Goal: Task Accomplishment & Management: Complete application form

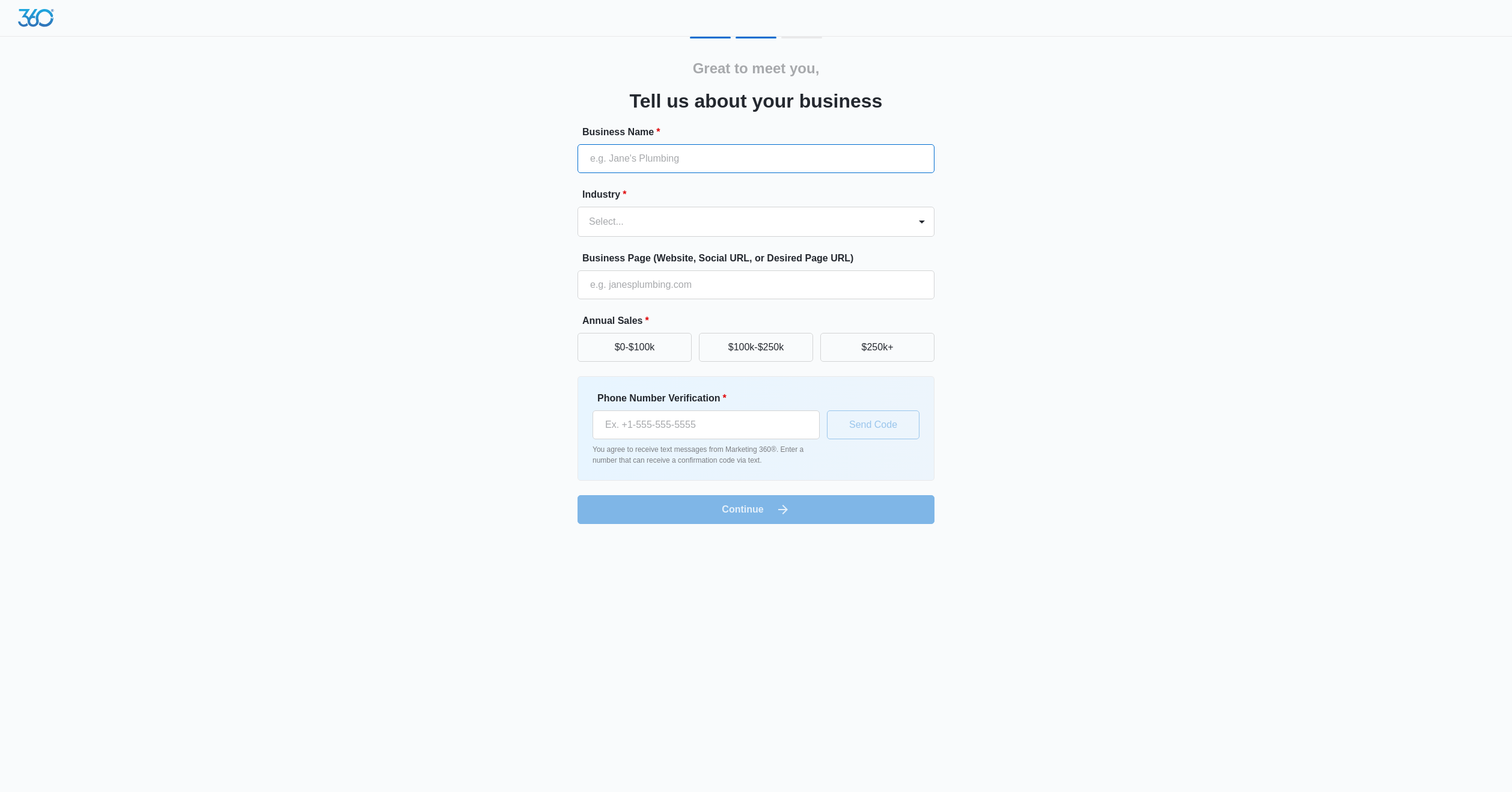
click at [639, 167] on input "Business Name *" at bounding box center [756, 158] width 357 height 29
click at [648, 354] on button "$0-$100k" at bounding box center [634, 347] width 114 height 29
click at [725, 444] on p "You agree to receive text messages from Marketing 360®. Enter a number that can…" at bounding box center [706, 455] width 227 height 22
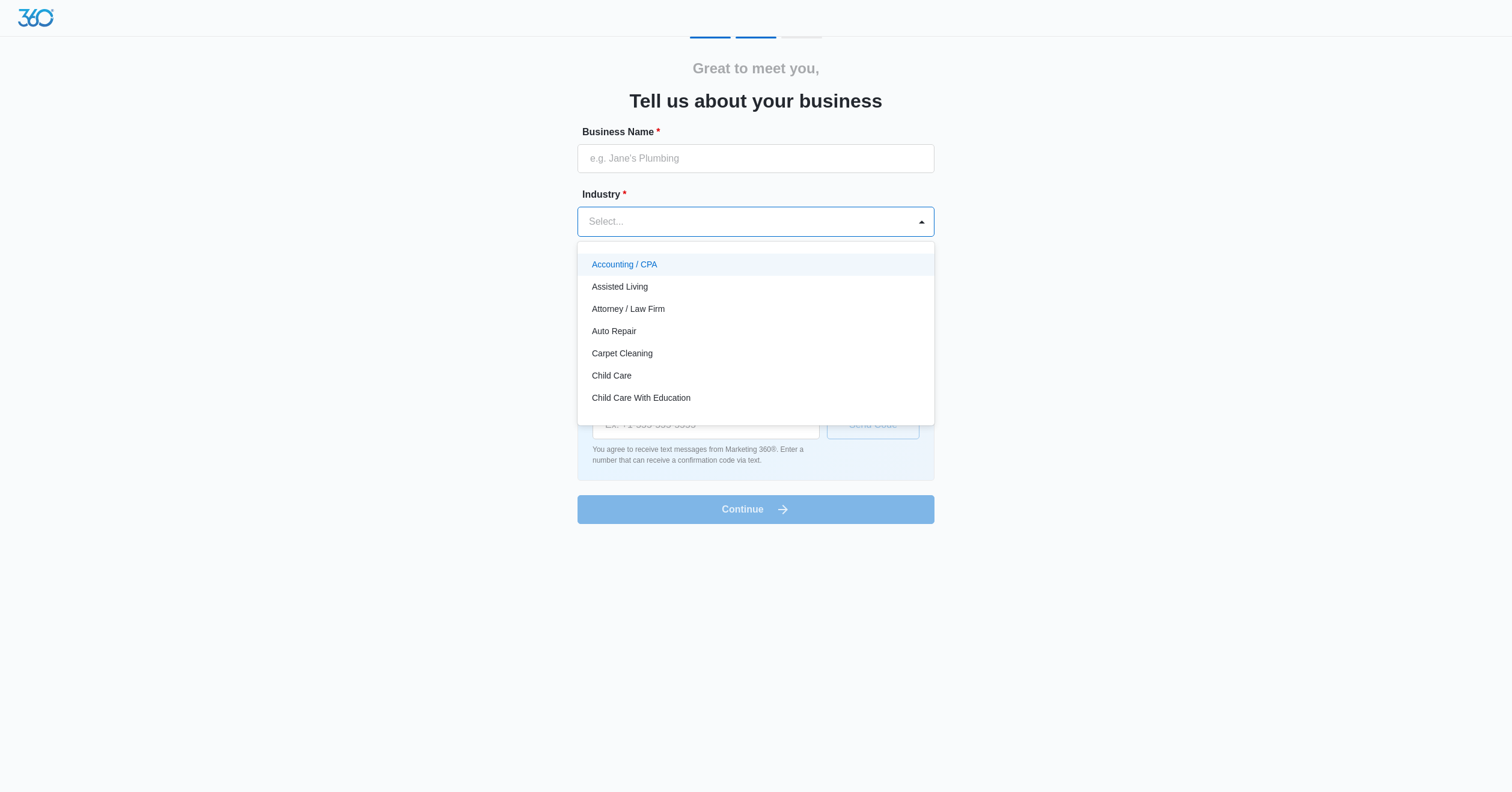
click at [660, 224] on div at bounding box center [741, 221] width 305 height 17
click at [645, 273] on div "Auto Repair" at bounding box center [755, 271] width 326 height 13
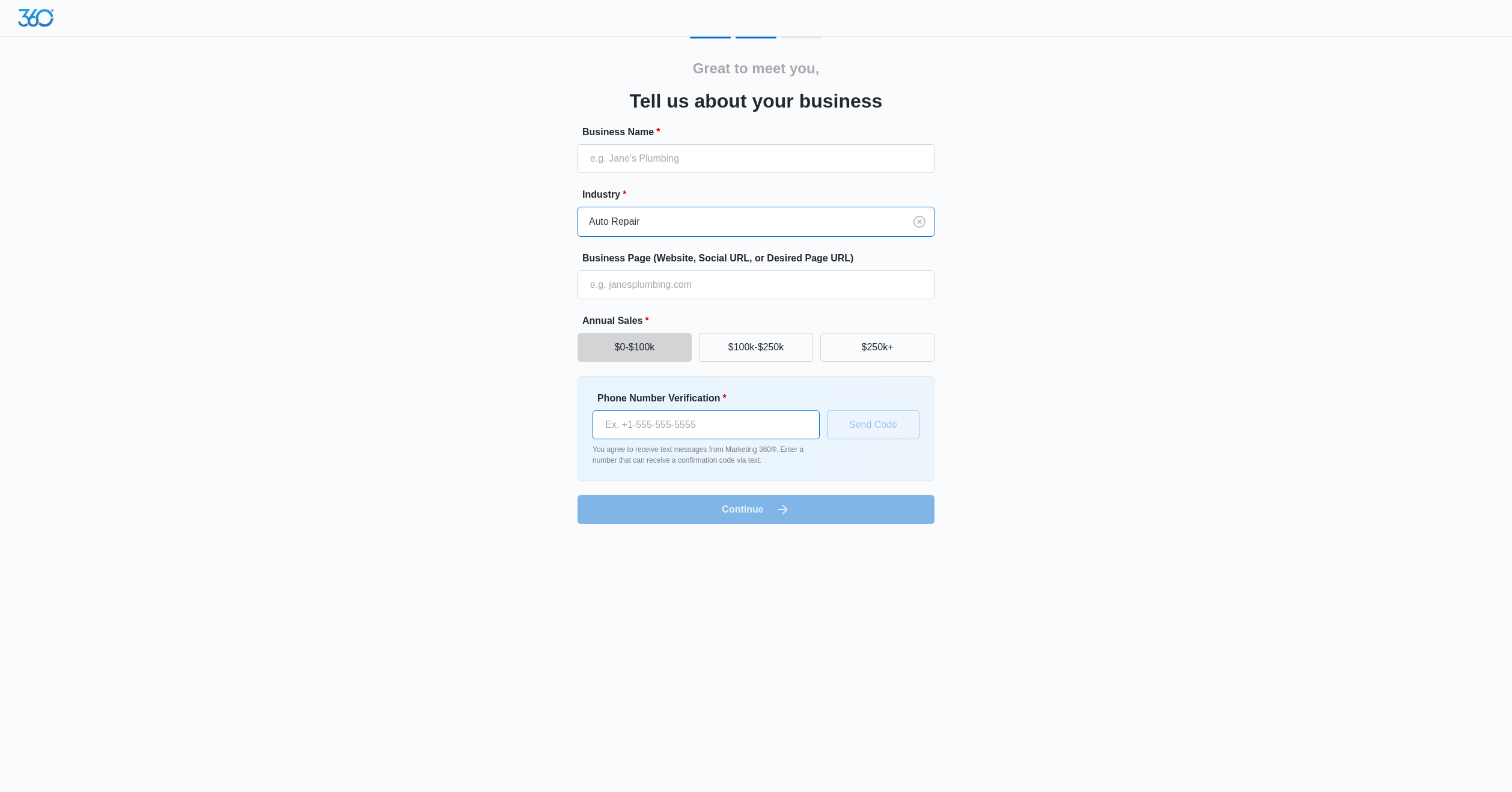
click at [699, 419] on input "Phone Number Verification *" at bounding box center [706, 425] width 227 height 29
type input "(702) 624-4731"
click at [766, 515] on form "Business Name * Industry * Auto Repair Business Page (Website, Social URL, or D…" at bounding box center [756, 325] width 357 height 399
click at [844, 432] on button "Send Code" at bounding box center [873, 425] width 93 height 29
click at [646, 164] on input "Business Name *" at bounding box center [756, 158] width 357 height 29
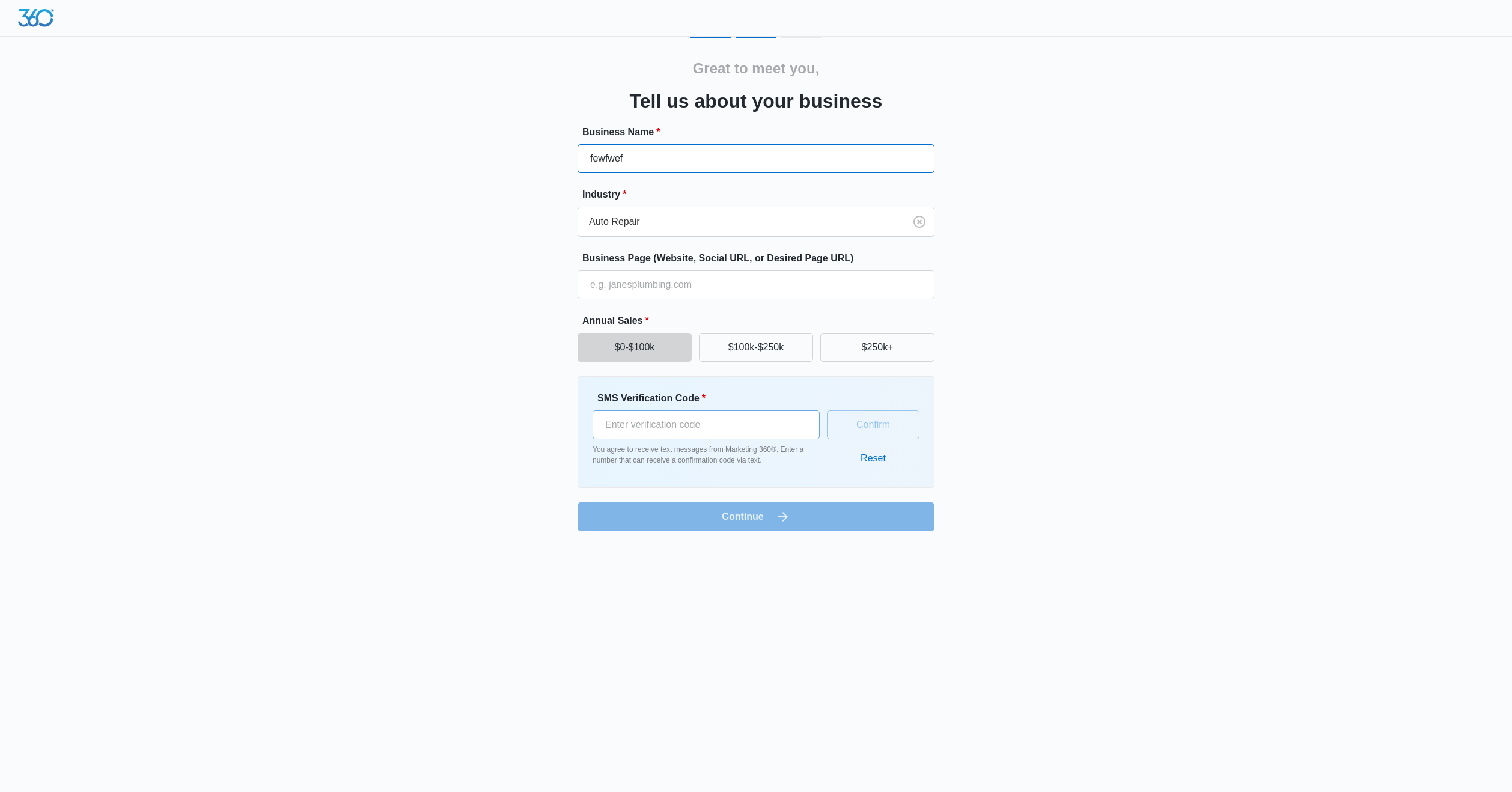
type input "fewfwef"
click at [723, 427] on input "SMS Verification Code *" at bounding box center [706, 425] width 227 height 29
type input "445429"
click at [872, 420] on button "Confirm" at bounding box center [873, 425] width 93 height 29
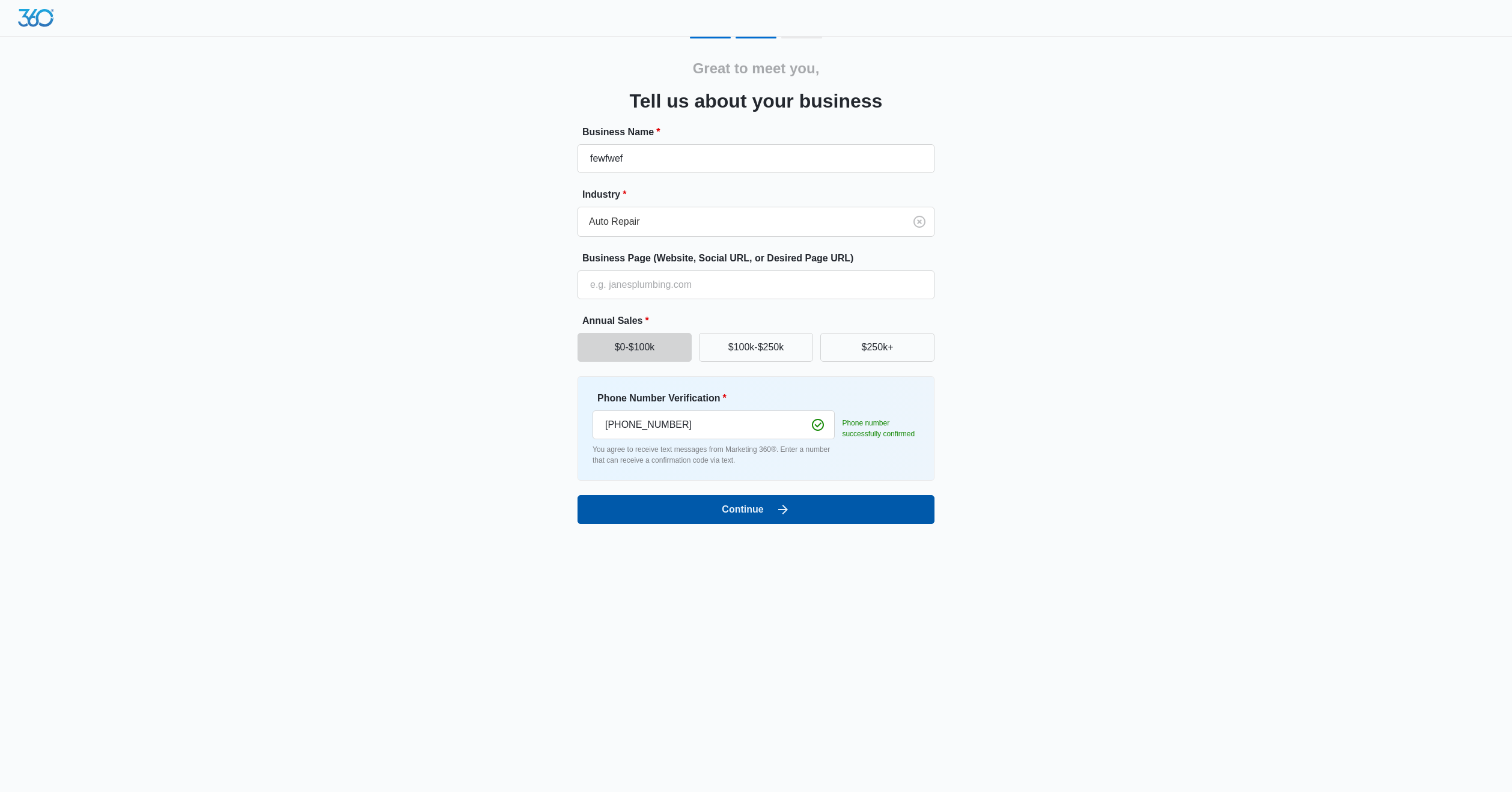
click at [802, 519] on button "Continue" at bounding box center [756, 509] width 357 height 29
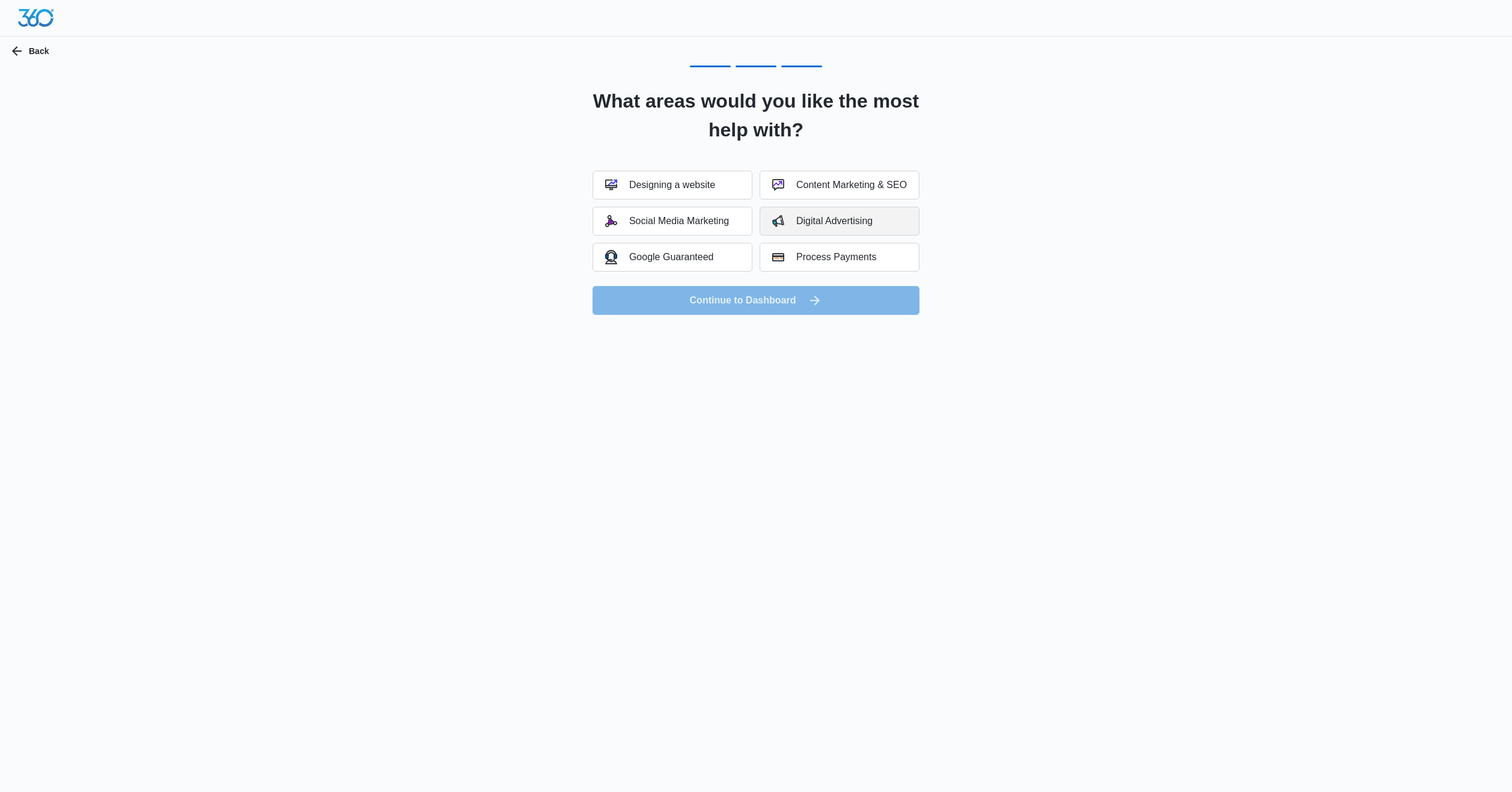
click at [822, 227] on button "Digital Advertising" at bounding box center [839, 221] width 160 height 29
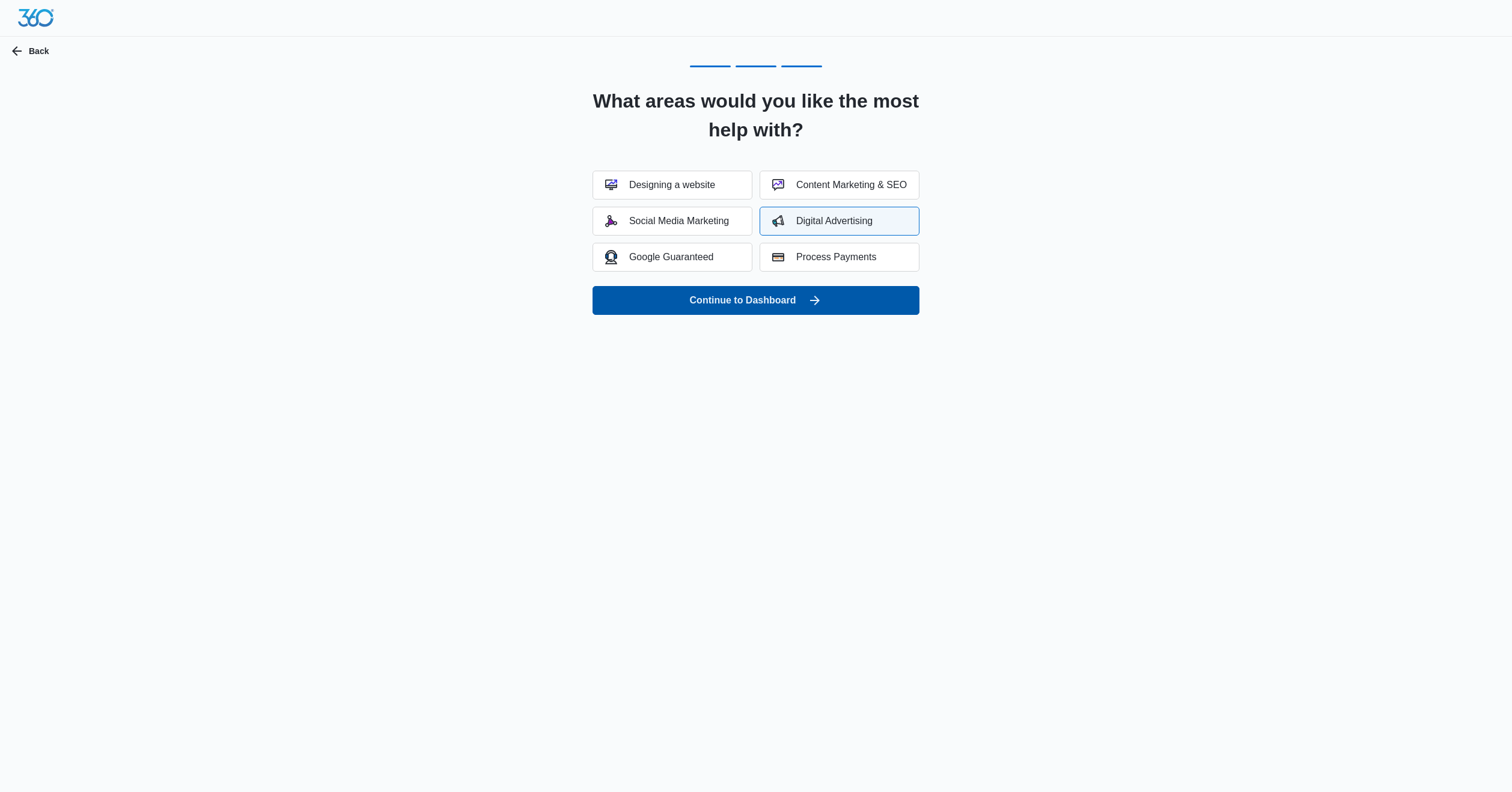
click at [818, 287] on button "Continue to Dashboard" at bounding box center [755, 300] width 327 height 29
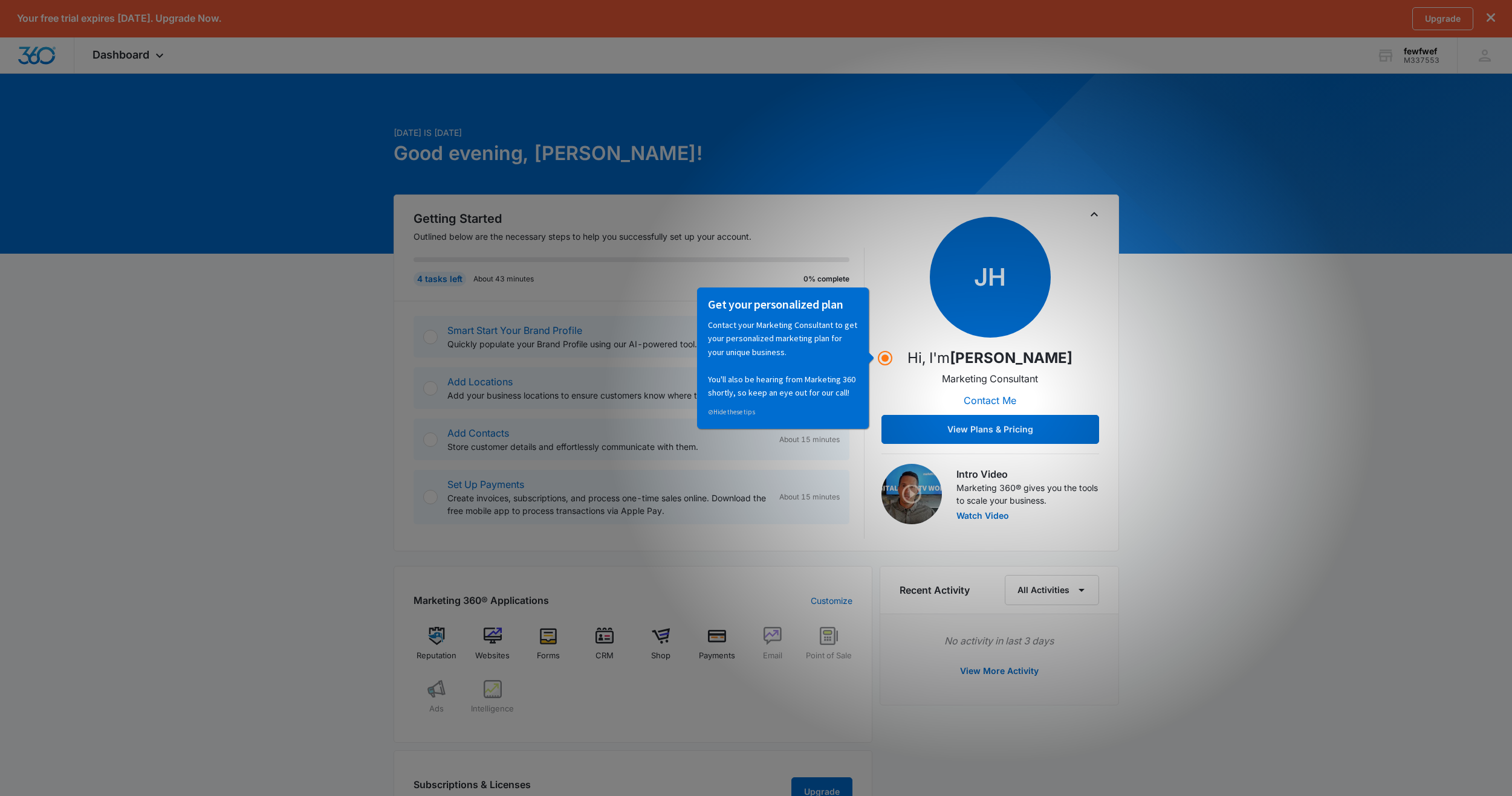
click at [903, 339] on div "JH Hi, I'm [PERSON_NAME] Marketing Consultant Contact Me View Plans & Pricing" at bounding box center [990, 330] width 218 height 227
click at [975, 428] on button "View Plans & Pricing" at bounding box center [990, 430] width 218 height 29
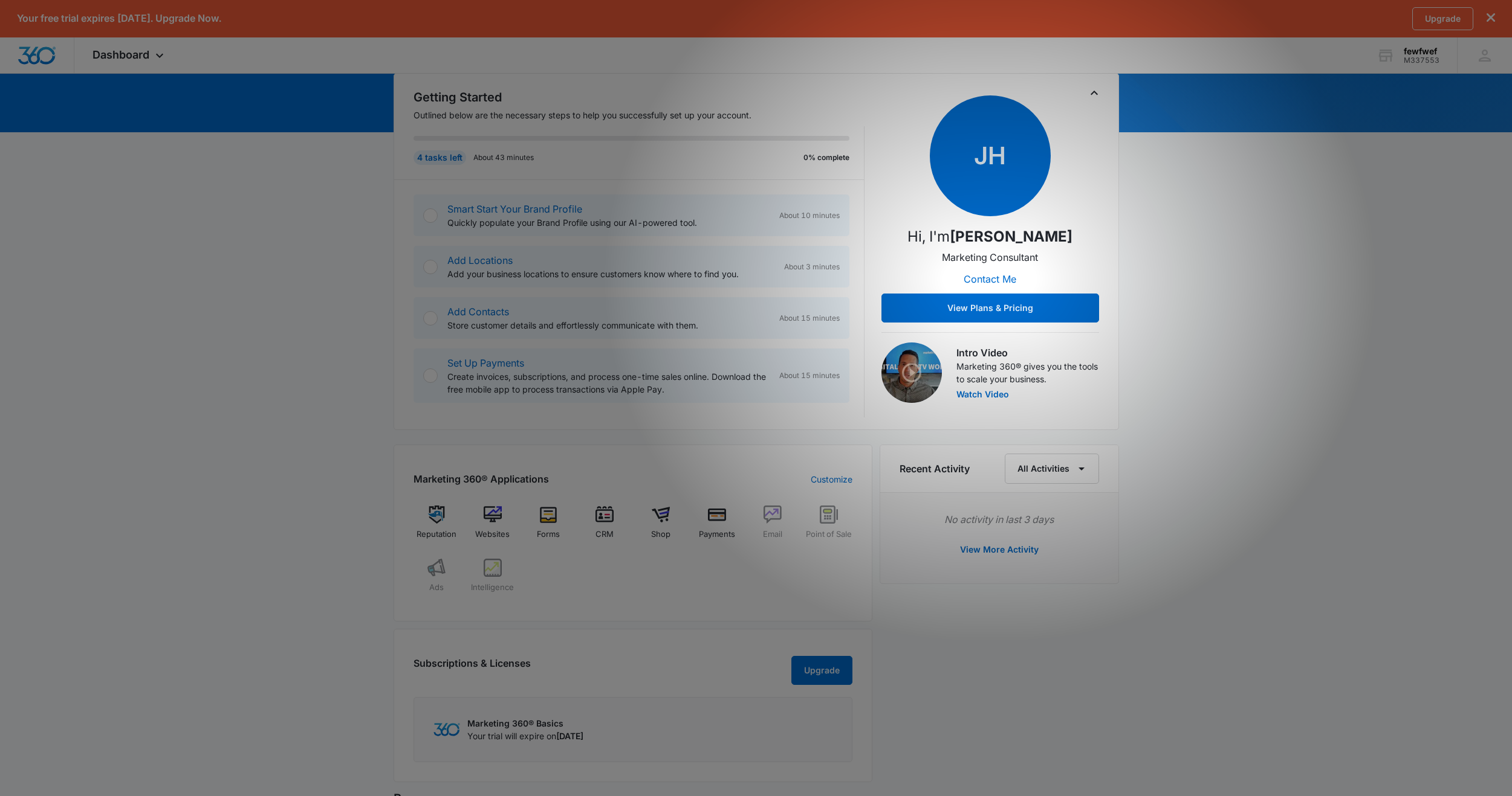
scroll to position [350, 0]
